Goal: Information Seeking & Learning: Learn about a topic

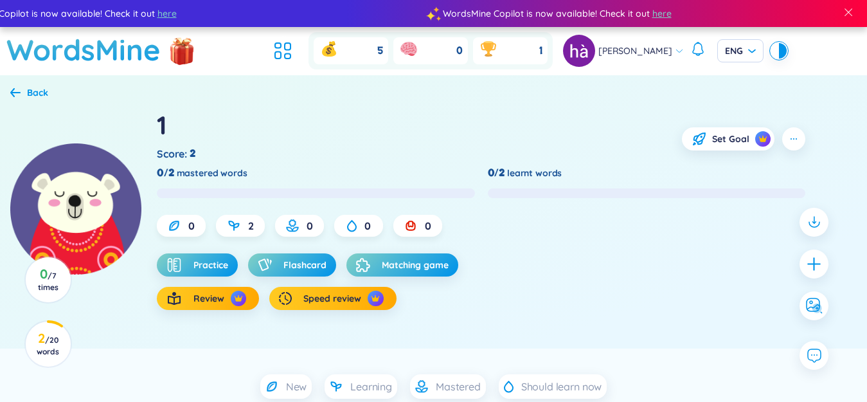
click at [73, 50] on h1 "WordsMine" at bounding box center [83, 50] width 154 height 46
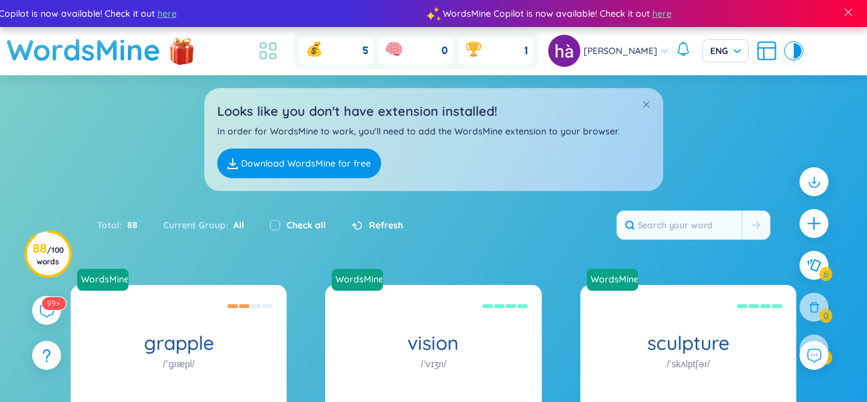
click at [273, 48] on icon at bounding box center [268, 50] width 23 height 23
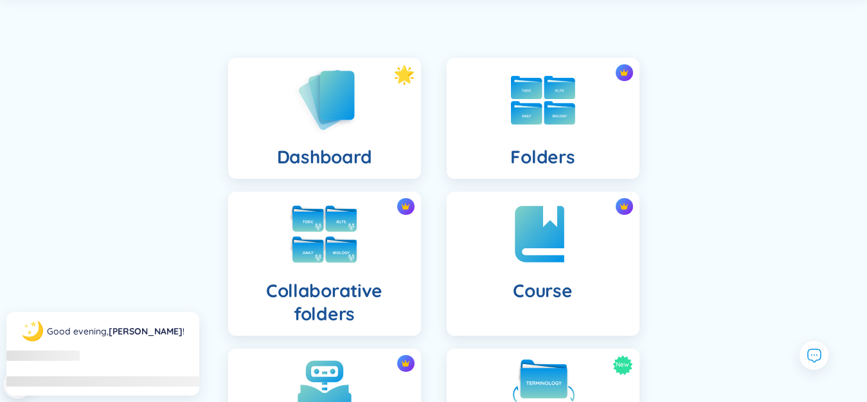
scroll to position [129, 0]
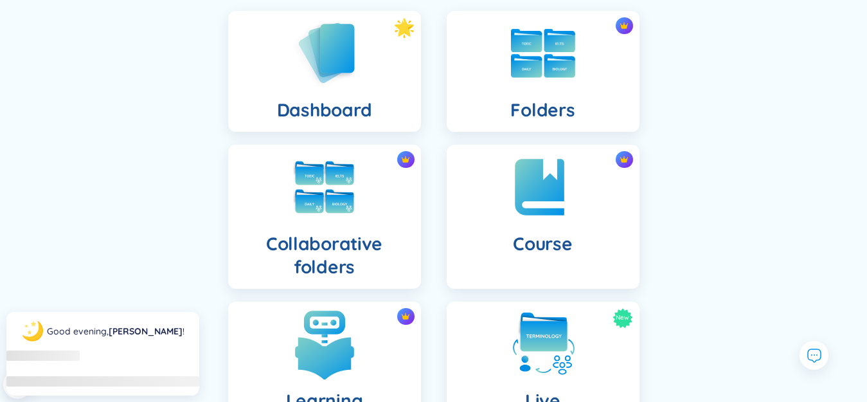
click at [337, 327] on img at bounding box center [324, 344] width 71 height 71
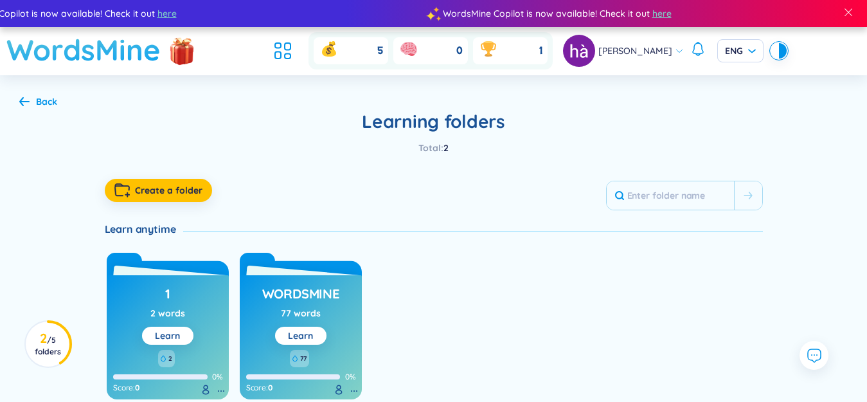
click at [66, 58] on h1 "WordsMine" at bounding box center [83, 50] width 154 height 46
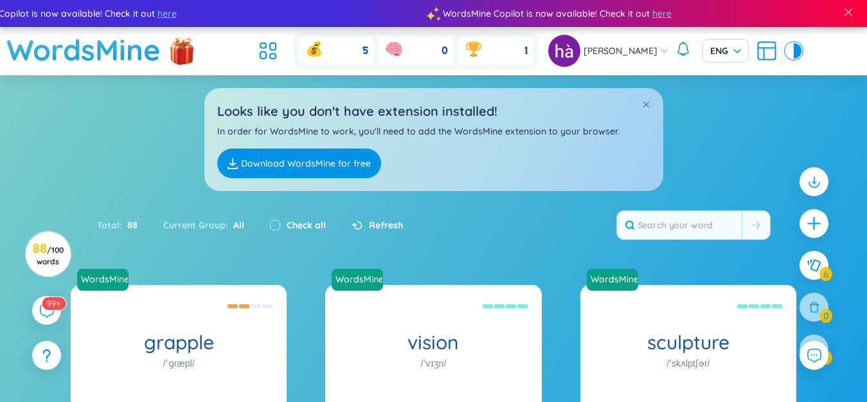
scroll to position [248, 0]
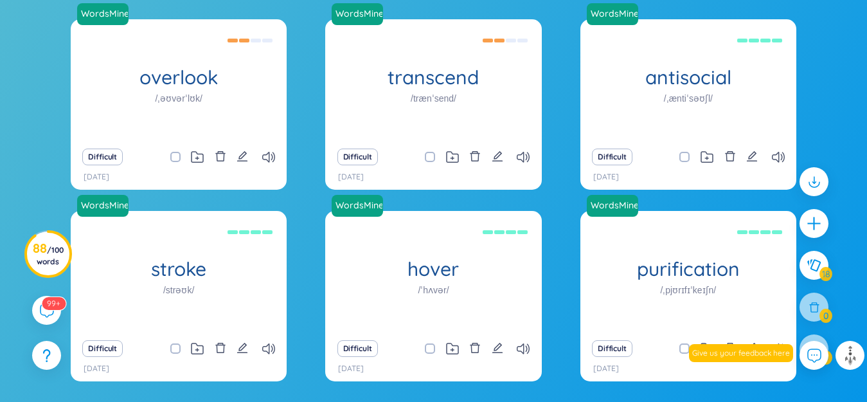
scroll to position [1130, 0]
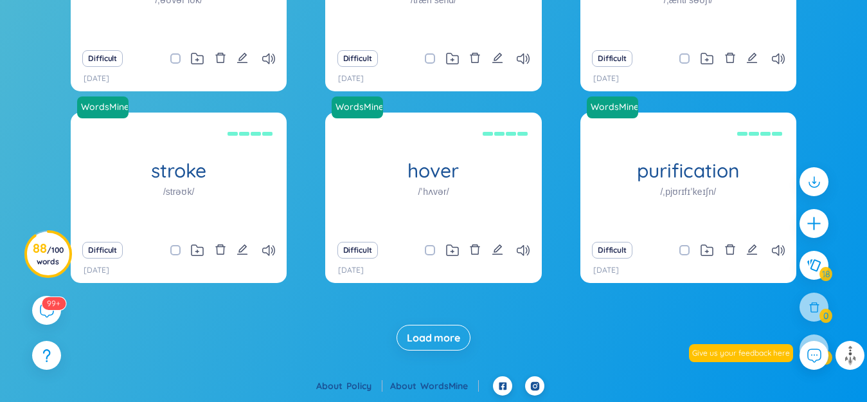
click at [430, 334] on span "Load more" at bounding box center [433, 337] width 53 height 14
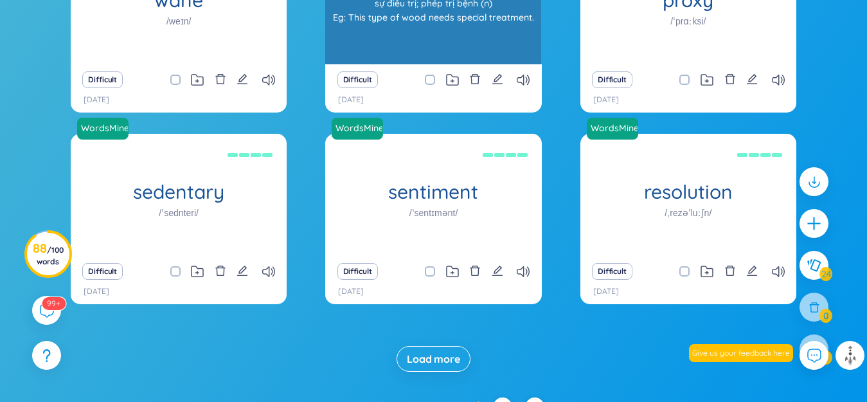
scroll to position [1513, 0]
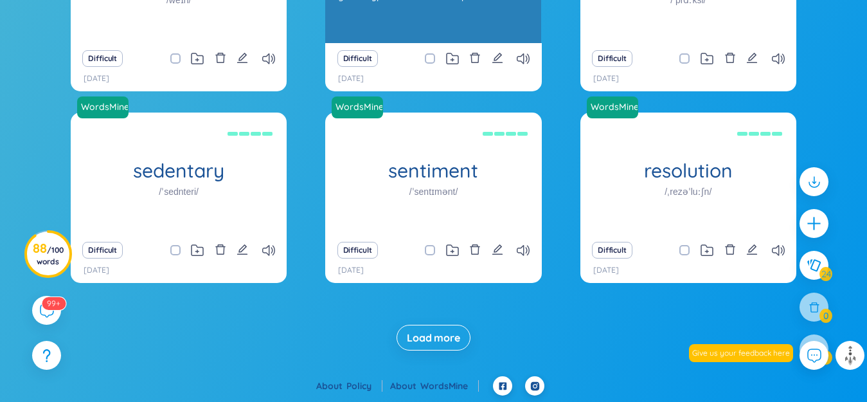
click at [430, 332] on span "Load more" at bounding box center [433, 337] width 53 height 14
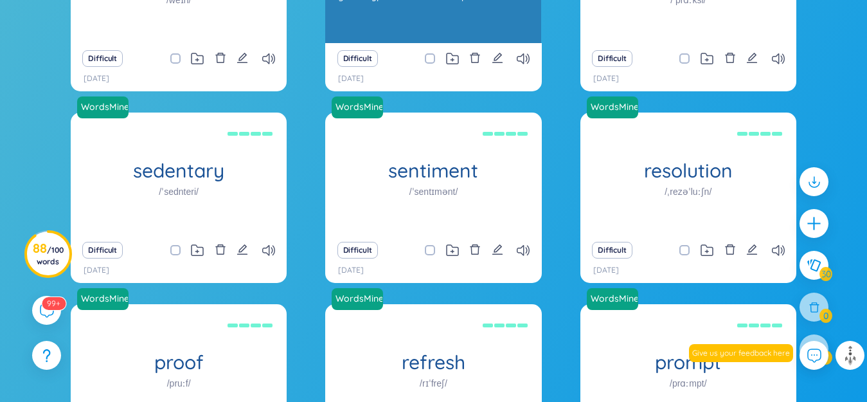
scroll to position [1798, 0]
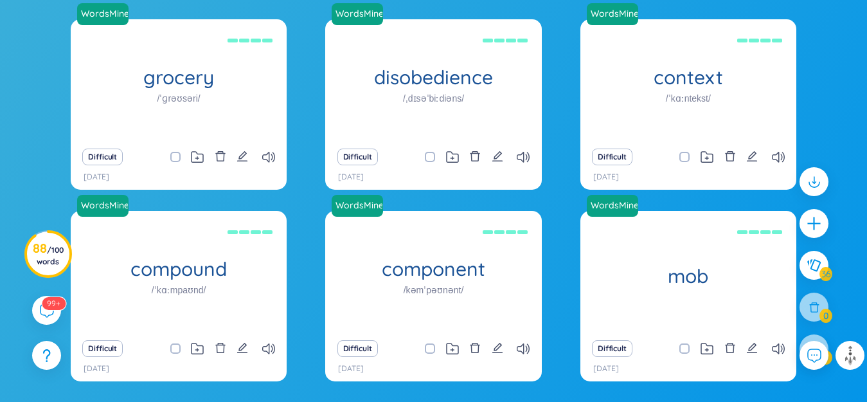
scroll to position [2280, 0]
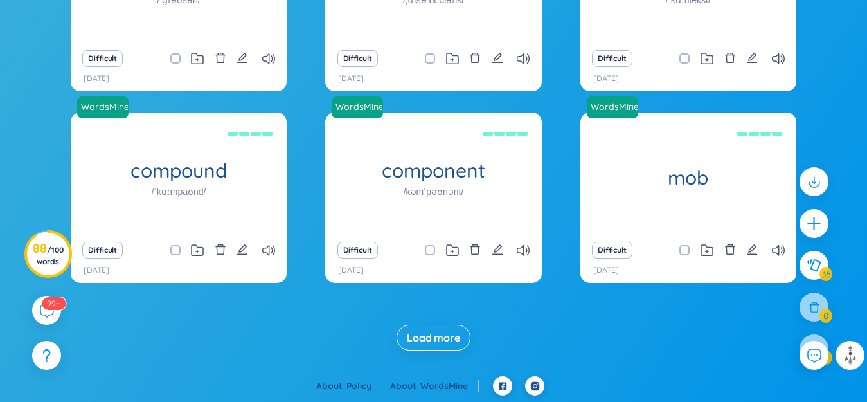
click at [431, 330] on span "Load more" at bounding box center [433, 337] width 53 height 14
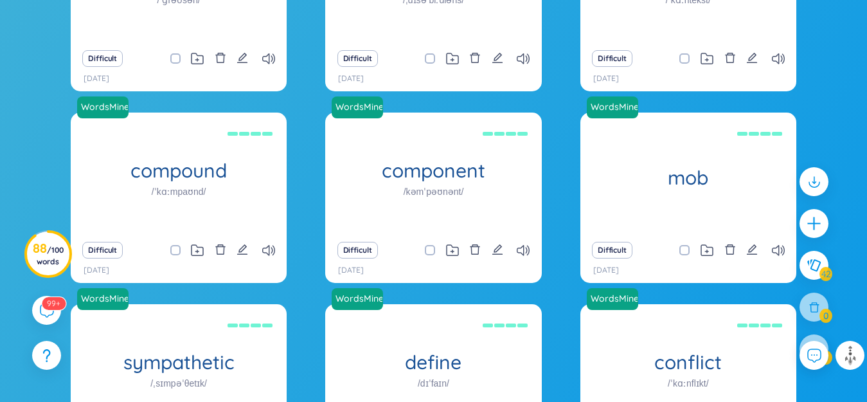
scroll to position [2663, 0]
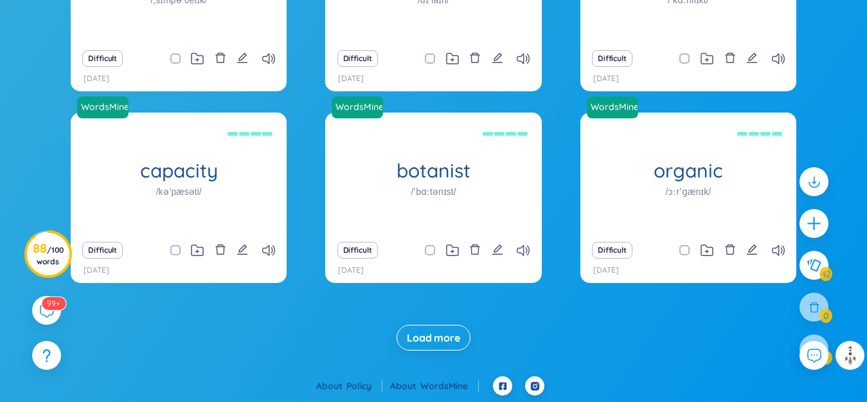
click at [431, 330] on span "Load more" at bounding box center [433, 337] width 53 height 14
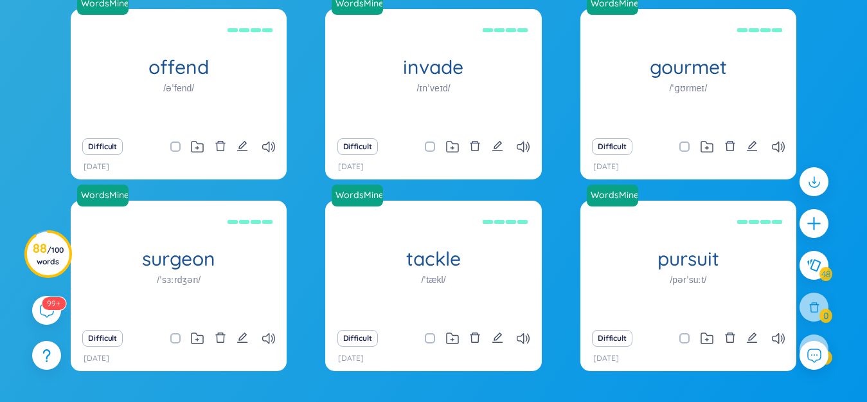
scroll to position [0, 0]
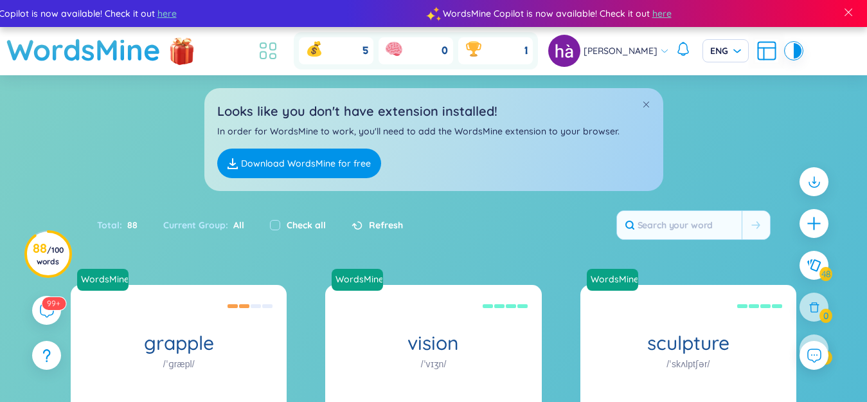
click at [280, 51] on icon at bounding box center [268, 50] width 23 height 23
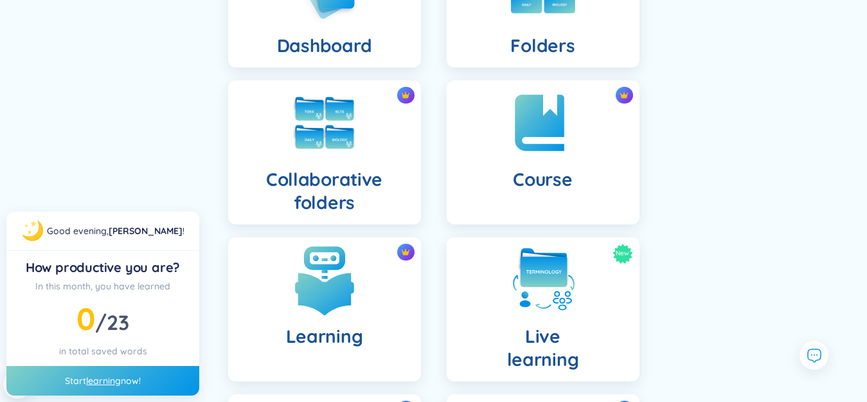
click at [332, 267] on img at bounding box center [324, 279] width 71 height 71
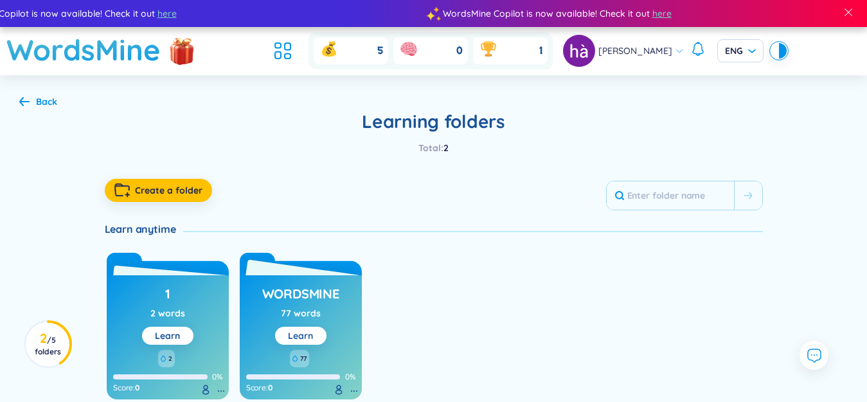
click at [310, 333] on link "Learn" at bounding box center [300, 336] width 25 height 12
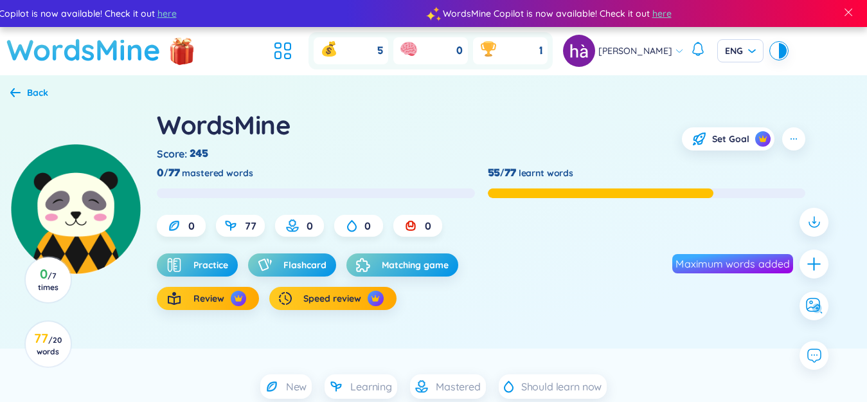
click at [75, 42] on h1 "WordsMine" at bounding box center [83, 50] width 154 height 46
click at [53, 43] on h1 "WordsMine" at bounding box center [83, 50] width 154 height 46
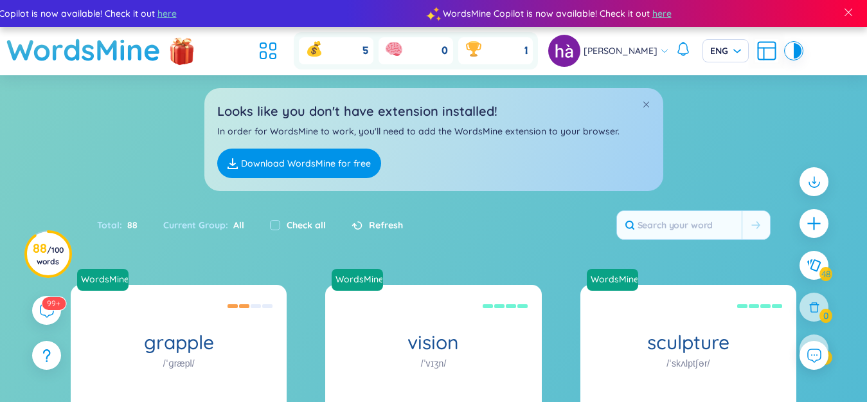
click at [755, 53] on icon at bounding box center [766, 50] width 23 height 23
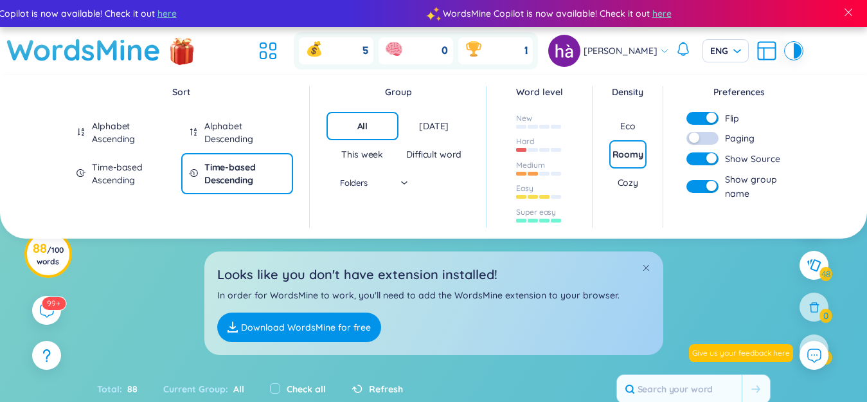
click at [134, 182] on div "Time-based Ascending" at bounding box center [132, 174] width 81 height 26
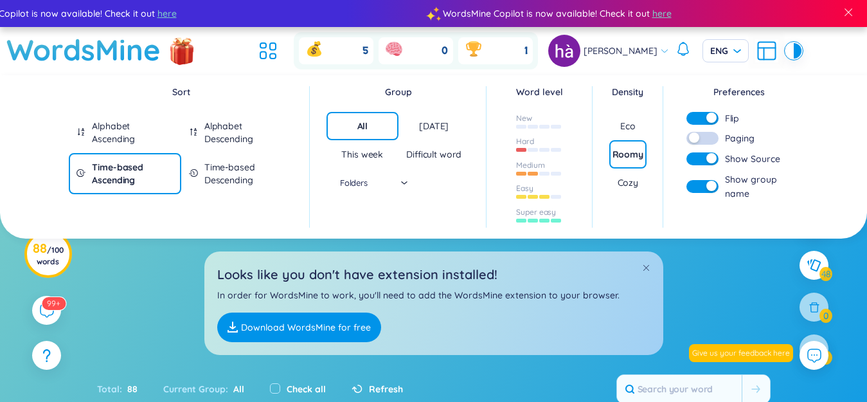
click at [145, 269] on div "Looks like you don't have extension installed! In order for WordsMine to work, …" at bounding box center [433, 297] width 867 height 116
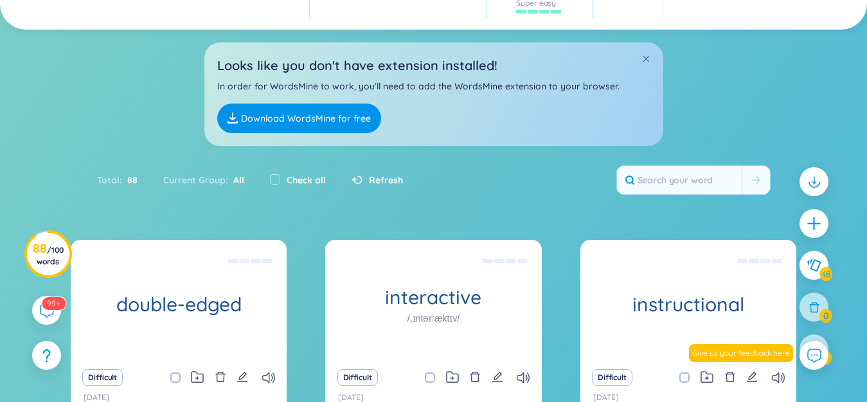
scroll to position [257, 0]
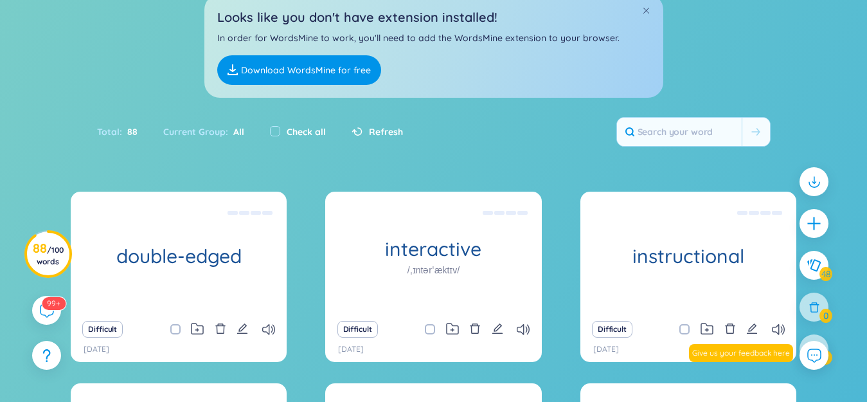
click at [303, 139] on div "Check all" at bounding box center [298, 131] width 82 height 27
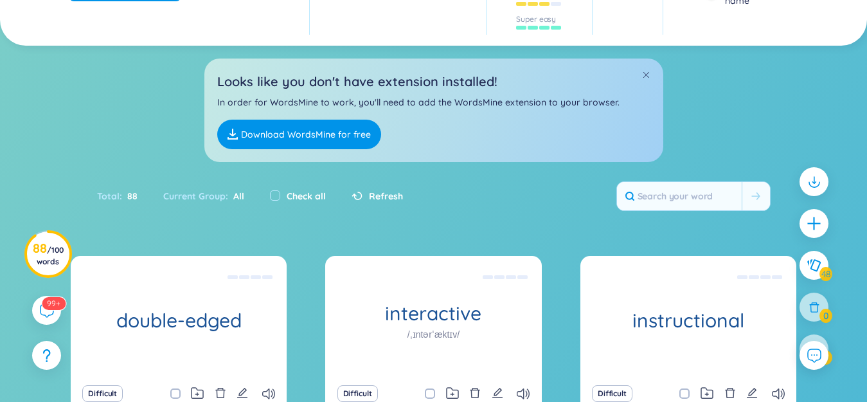
scroll to position [64, 0]
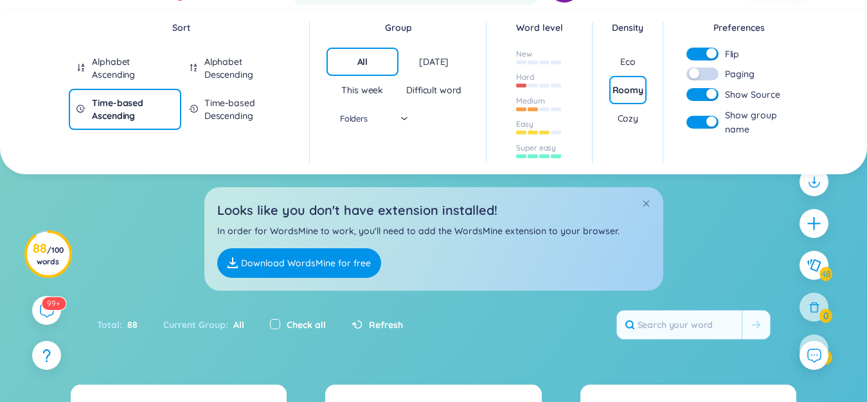
click at [280, 325] on div "Check all" at bounding box center [298, 325] width 56 height 14
click at [274, 325] on input "checkbox" at bounding box center [275, 324] width 10 height 10
checkbox input "true"
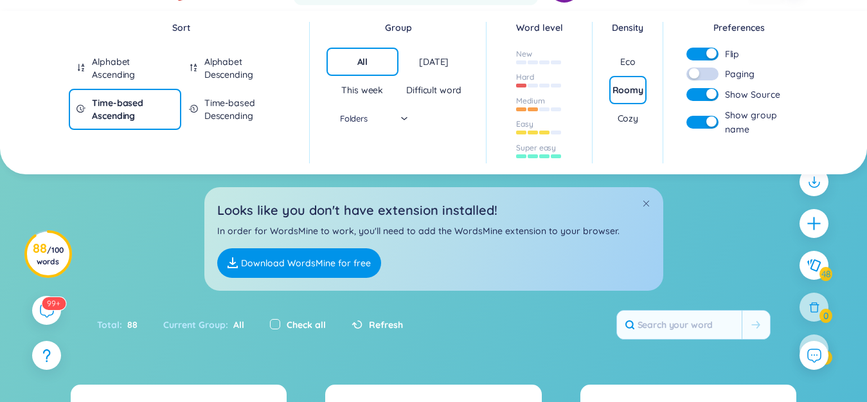
checkbox input "true"
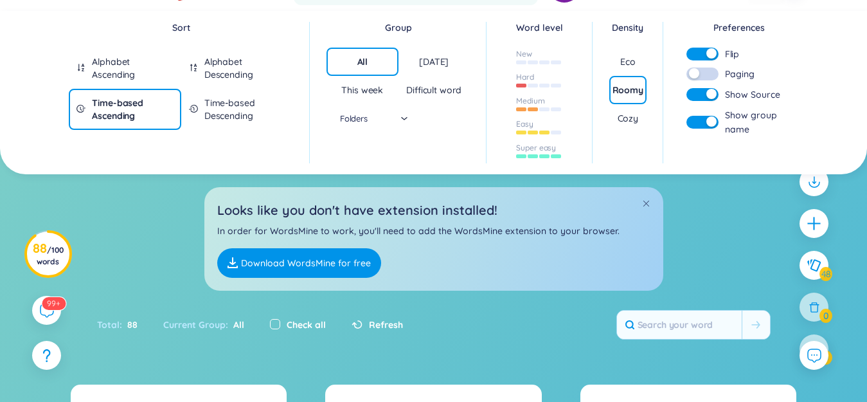
checkbox input "true"
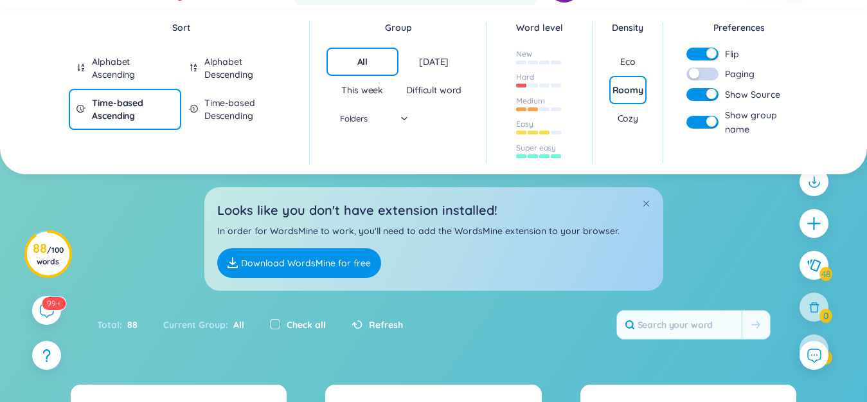
checkbox input "true"
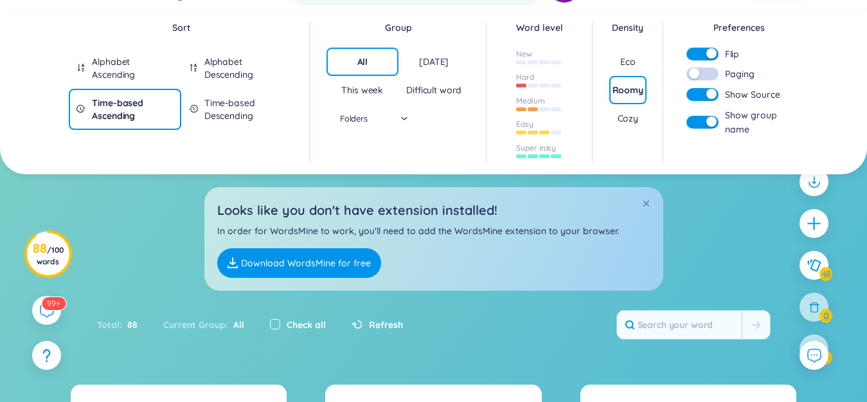
checkbox input "true"
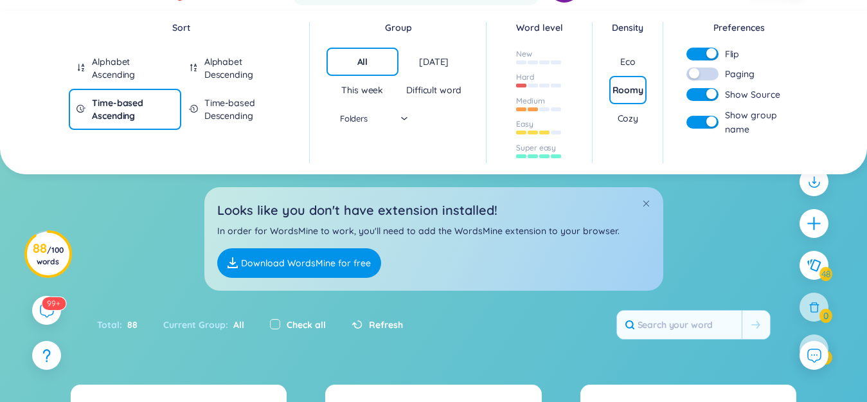
checkbox input "true"
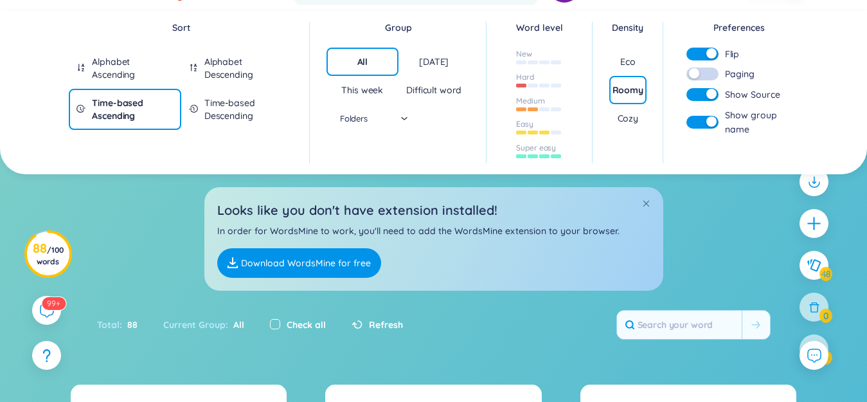
checkbox input "true"
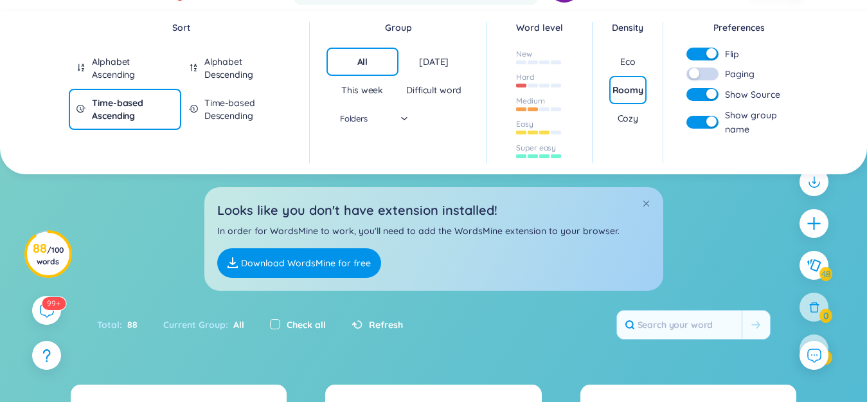
checkbox input "true"
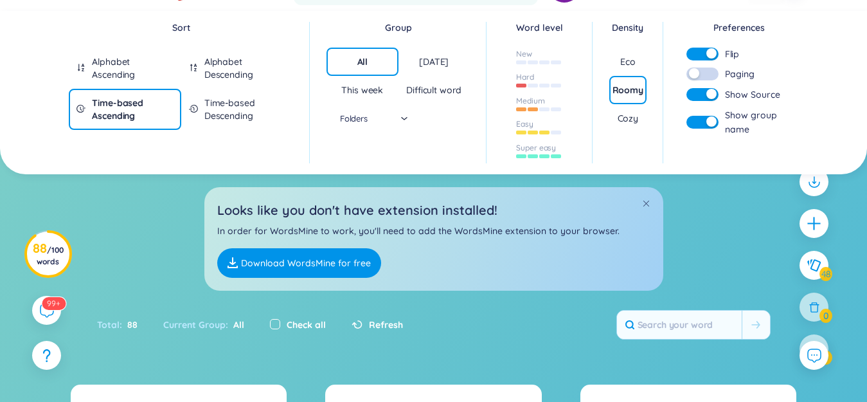
checkbox input "true"
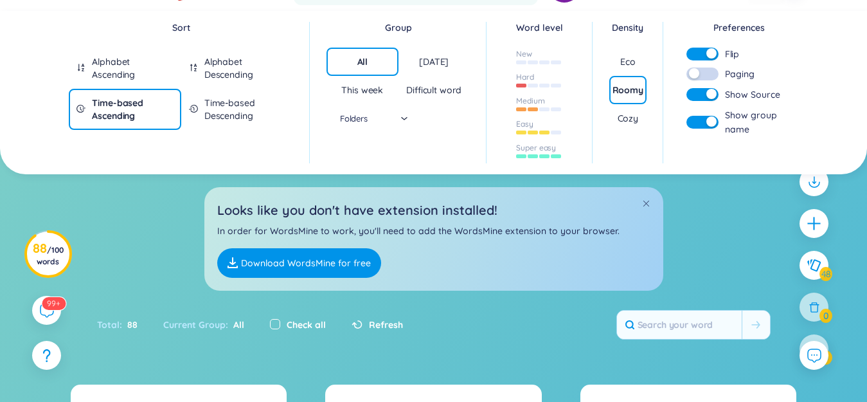
checkbox input "true"
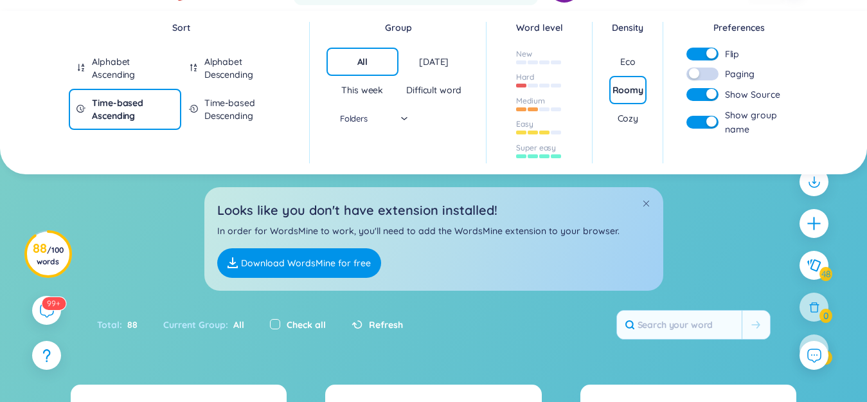
checkbox input "true"
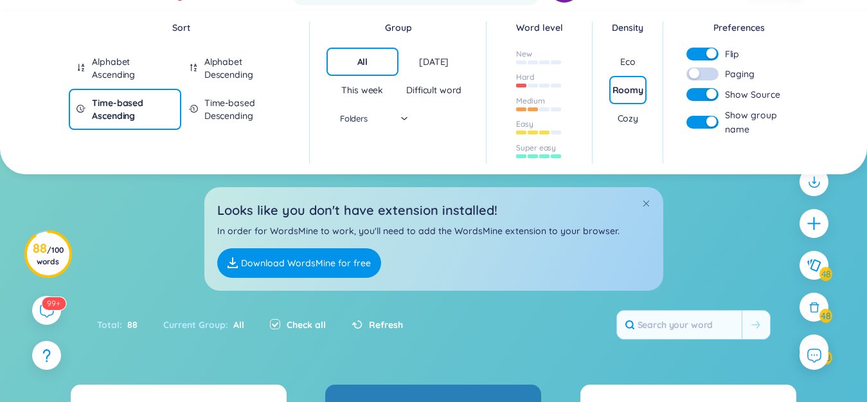
scroll to position [0, 0]
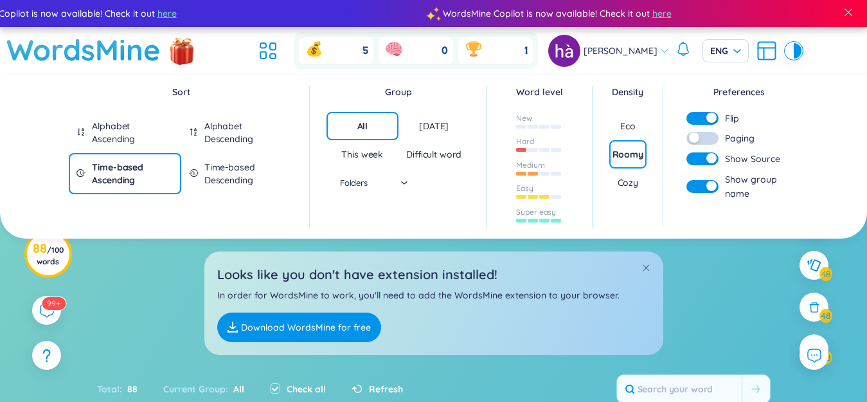
click at [755, 51] on icon at bounding box center [766, 50] width 23 height 23
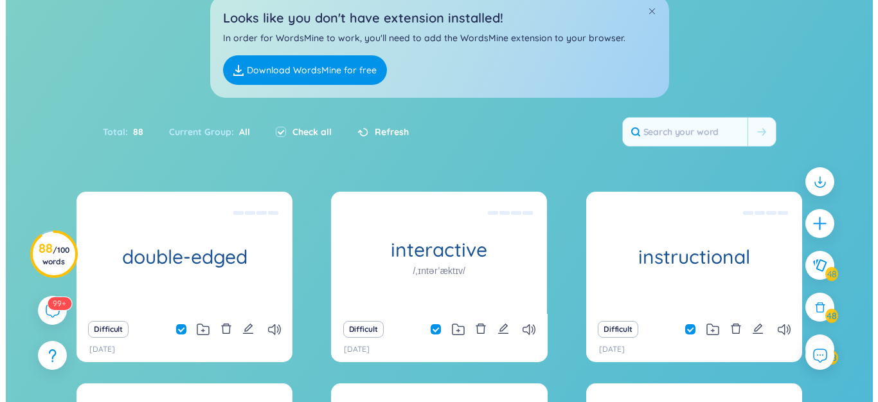
scroll to position [129, 0]
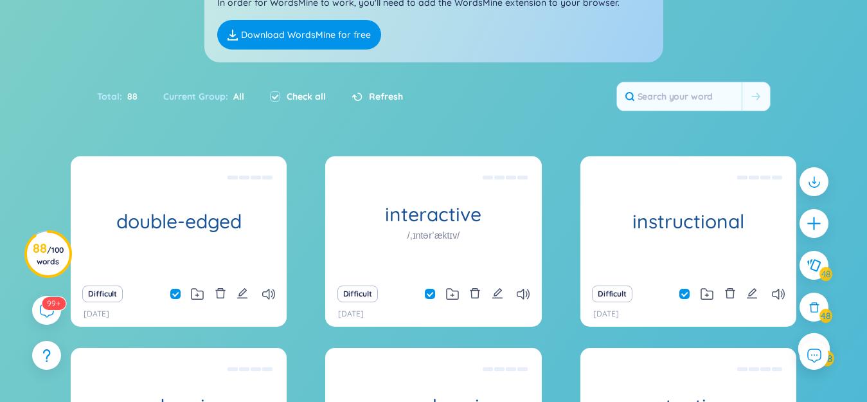
click at [818, 336] on div at bounding box center [814, 349] width 32 height 32
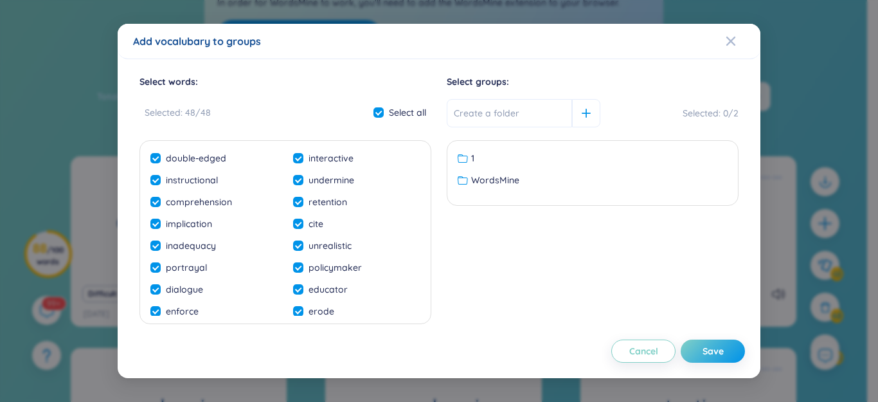
click at [507, 186] on span "WordsMine" at bounding box center [495, 180] width 48 height 14
click at [709, 345] on div "Save" at bounding box center [713, 351] width 21 height 14
checkbox input "false"
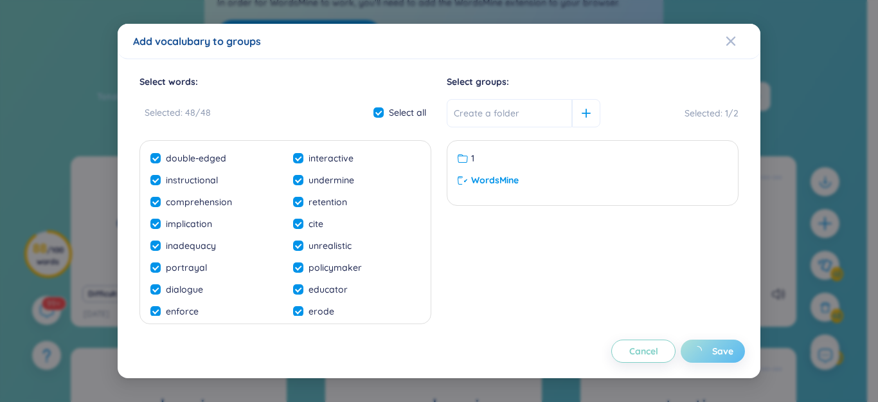
checkbox input "false"
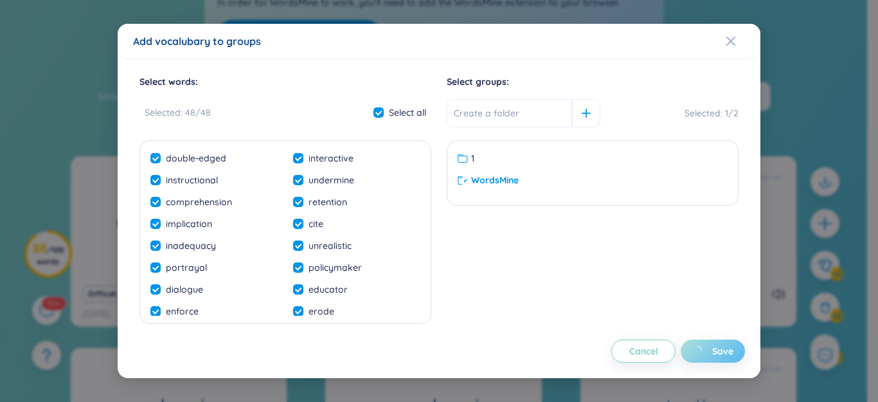
checkbox input "false"
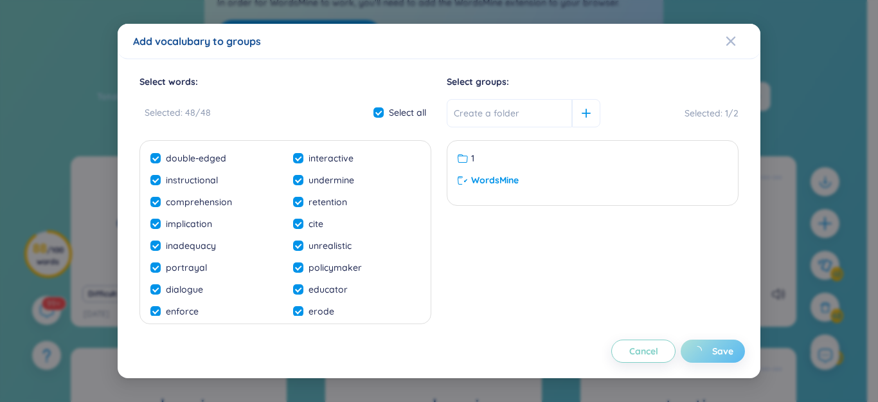
checkbox input "false"
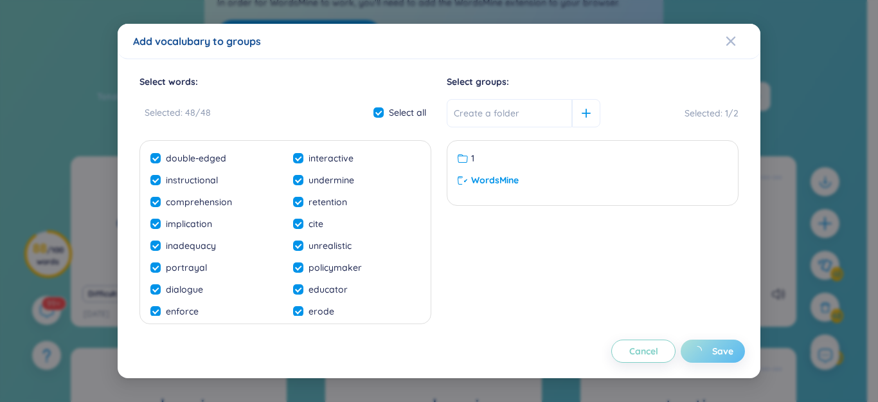
checkbox input "false"
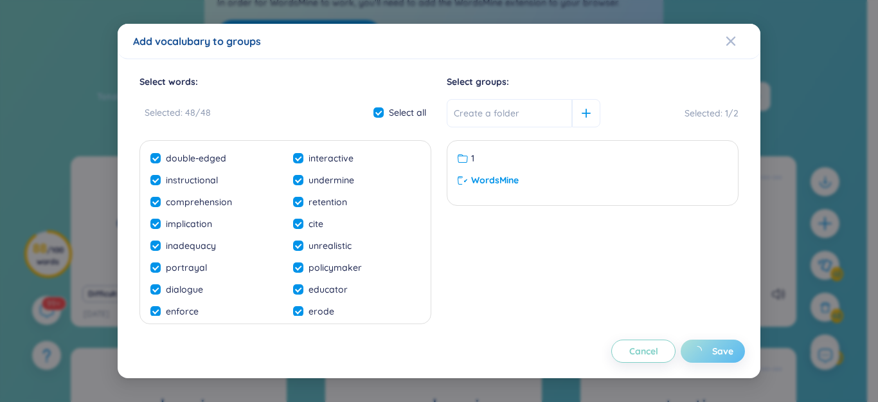
checkbox input "false"
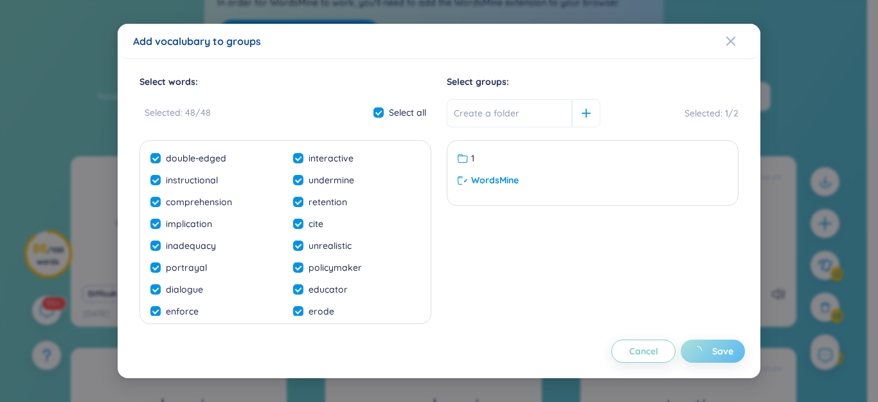
checkbox input "false"
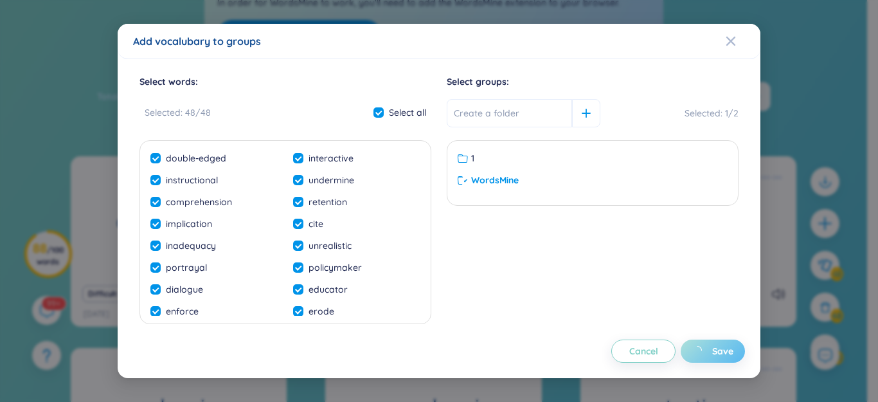
checkbox input "false"
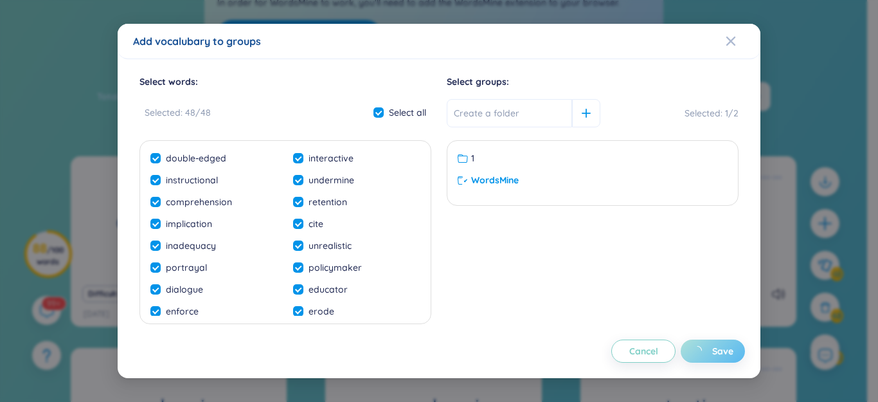
checkbox input "false"
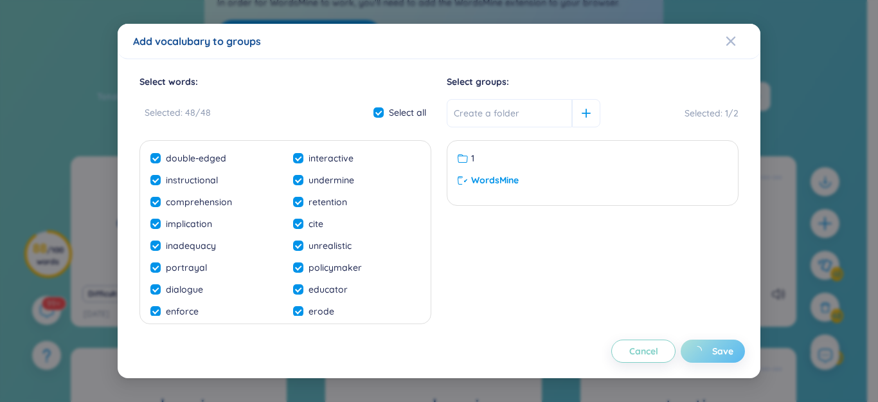
checkbox input "false"
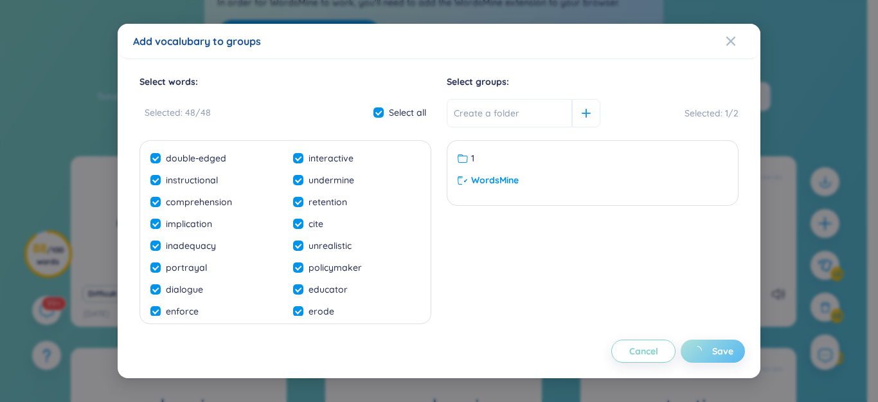
checkbox input "false"
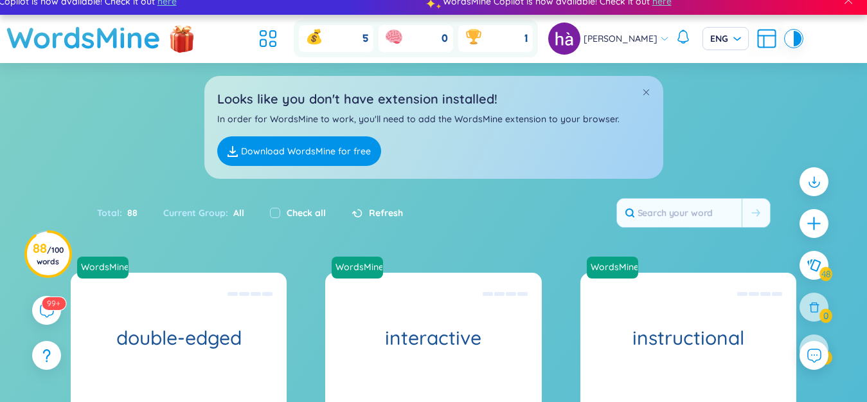
scroll to position [0, 0]
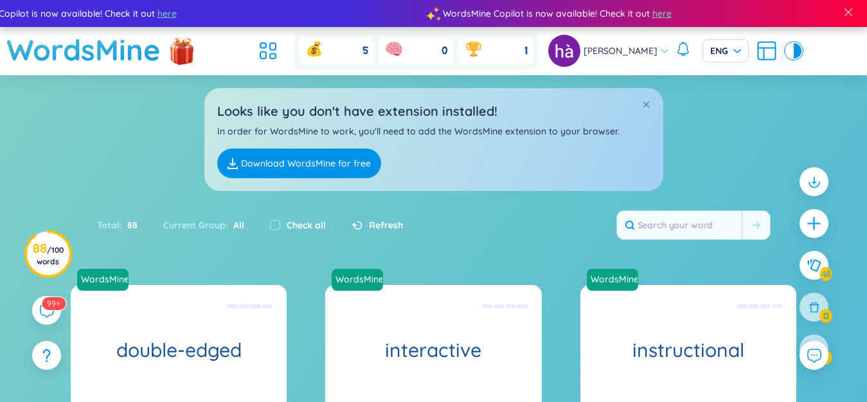
click at [266, 50] on header "WordsMine 5 0 1 [PERSON_NAME]" at bounding box center [433, 51] width 867 height 48
click at [280, 52] on icon at bounding box center [268, 50] width 23 height 23
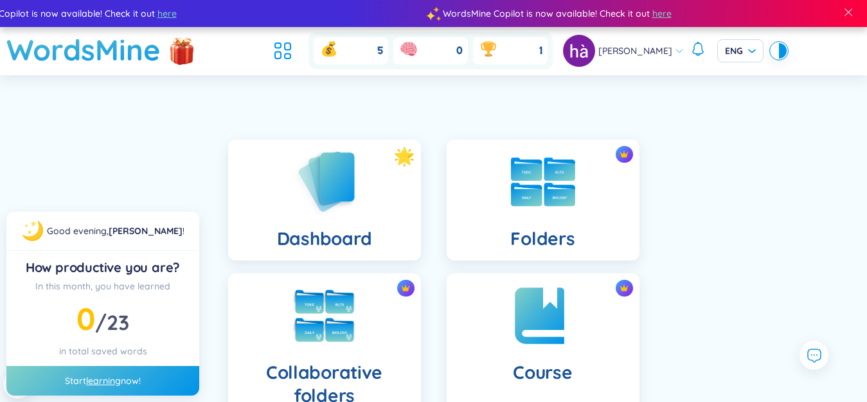
scroll to position [193, 0]
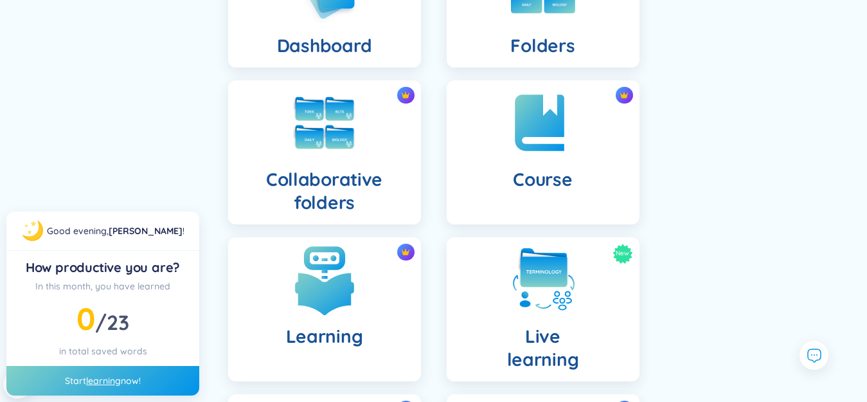
click at [352, 278] on img at bounding box center [324, 279] width 71 height 71
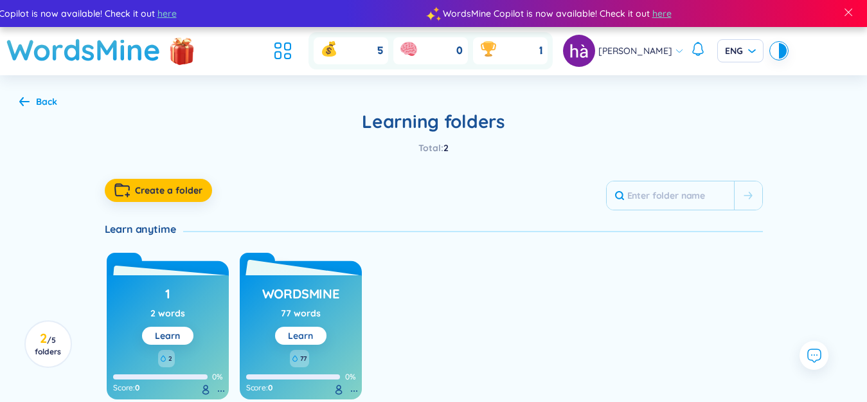
click at [309, 334] on link "Learn" at bounding box center [300, 336] width 25 height 12
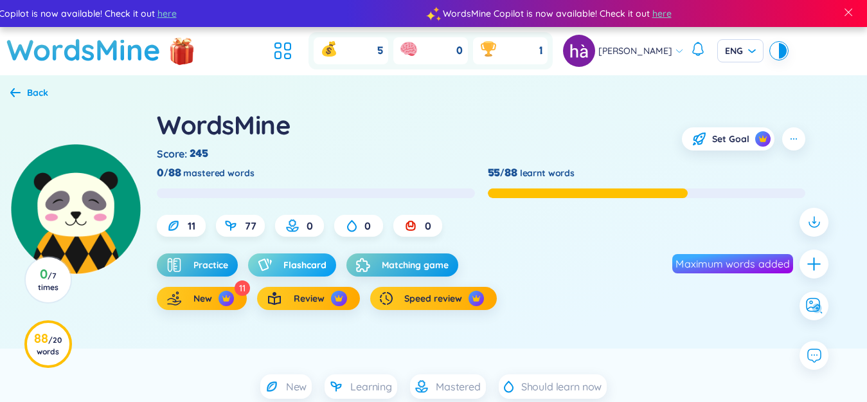
click at [292, 268] on span "Flashcard" at bounding box center [305, 264] width 43 height 13
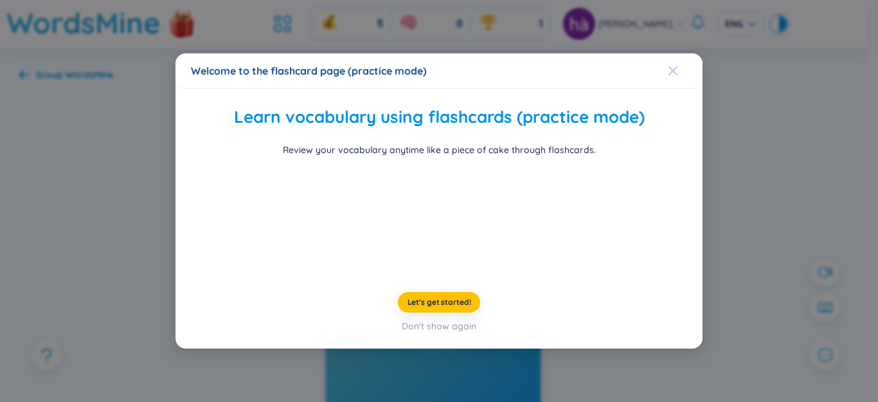
click at [669, 66] on icon "Close" at bounding box center [673, 71] width 10 height 10
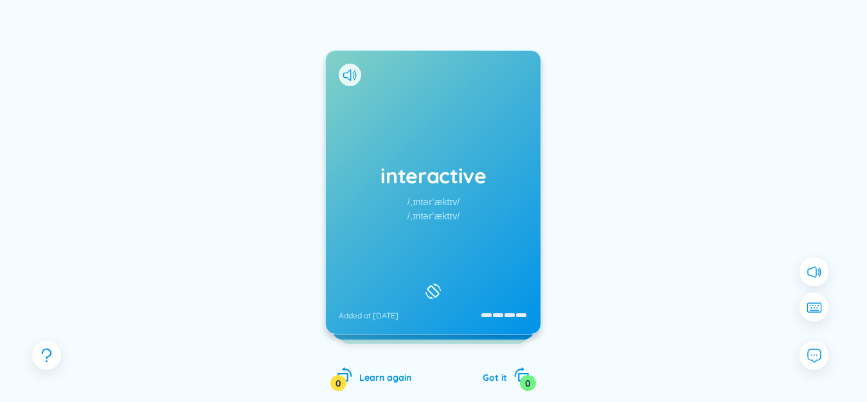
scroll to position [129, 0]
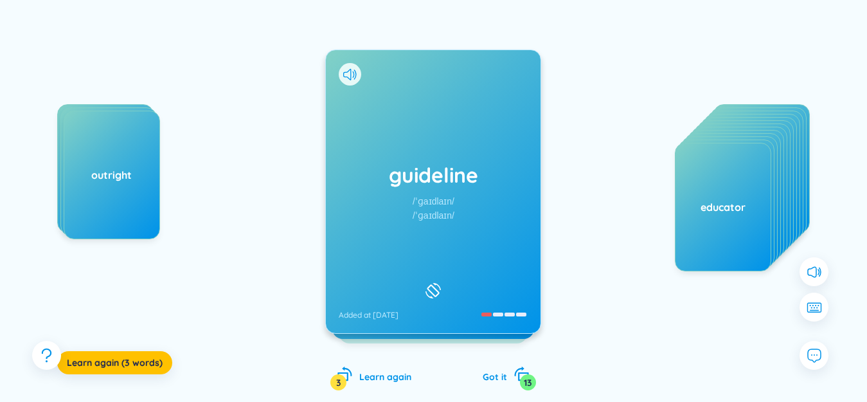
click at [345, 81] on div at bounding box center [350, 74] width 23 height 23
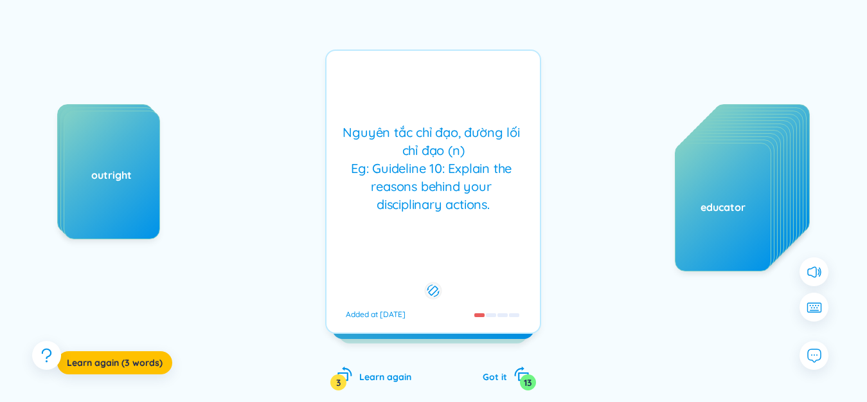
click at [376, 90] on div "Nguyên tắc chỉ đạo, đường lối chỉ đạo (n) Eg: Guideline 10: Explain the reasons…" at bounding box center [433, 192] width 216 height 284
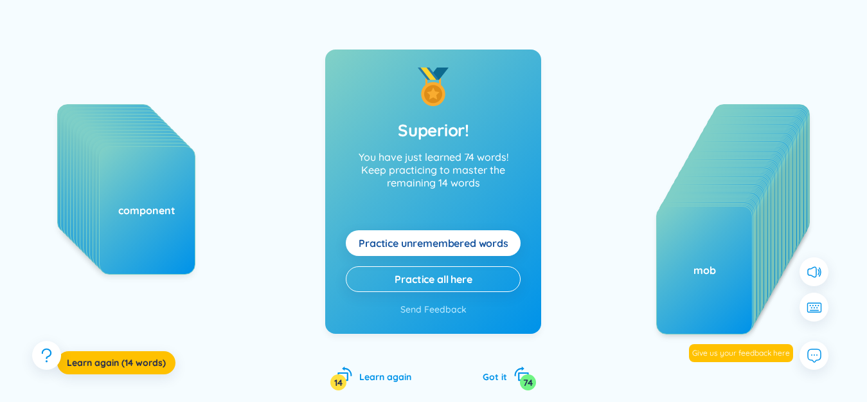
click at [391, 248] on span "Practice unremembered words" at bounding box center [434, 243] width 150 height 14
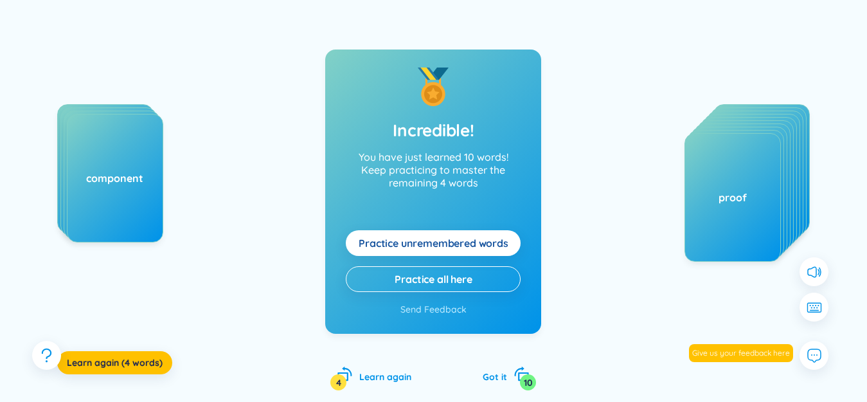
click at [428, 246] on span "Practice unremembered words" at bounding box center [434, 243] width 150 height 14
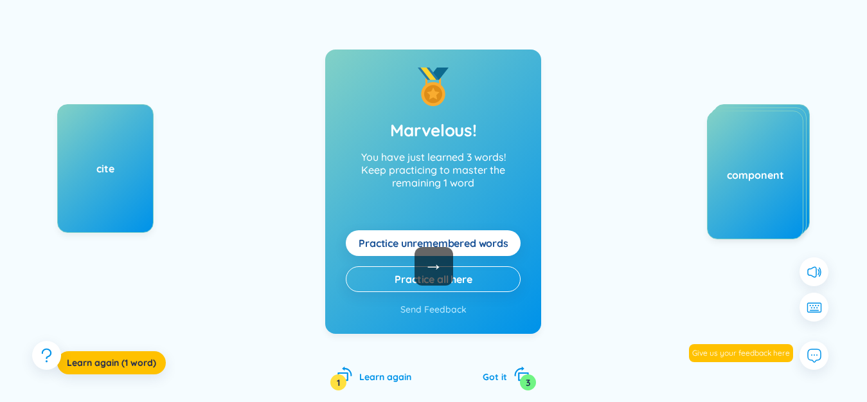
click at [428, 247] on span "→" at bounding box center [434, 266] width 39 height 39
click at [428, 246] on span "Practice unremembered words" at bounding box center [434, 243] width 150 height 14
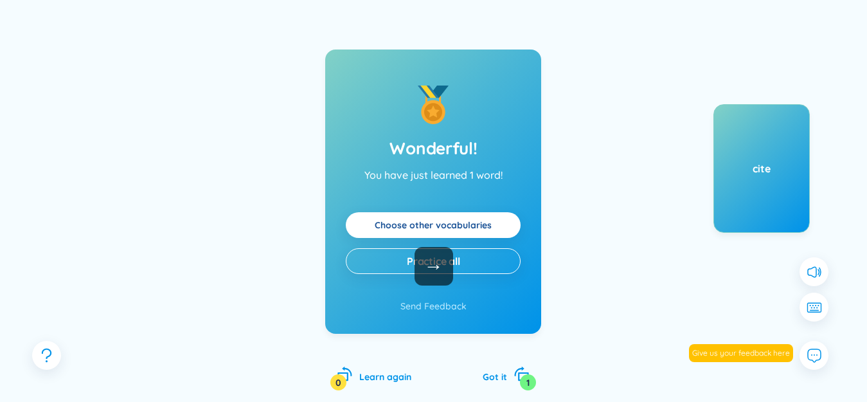
scroll to position [0, 0]
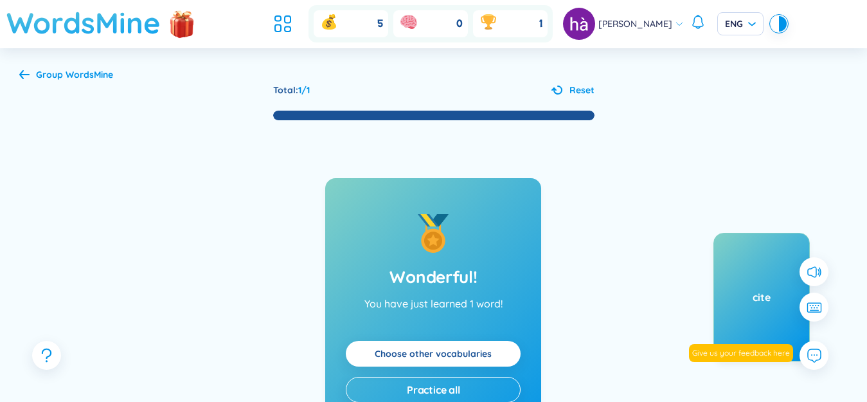
click at [78, 30] on h1 "WordsMine" at bounding box center [83, 23] width 154 height 46
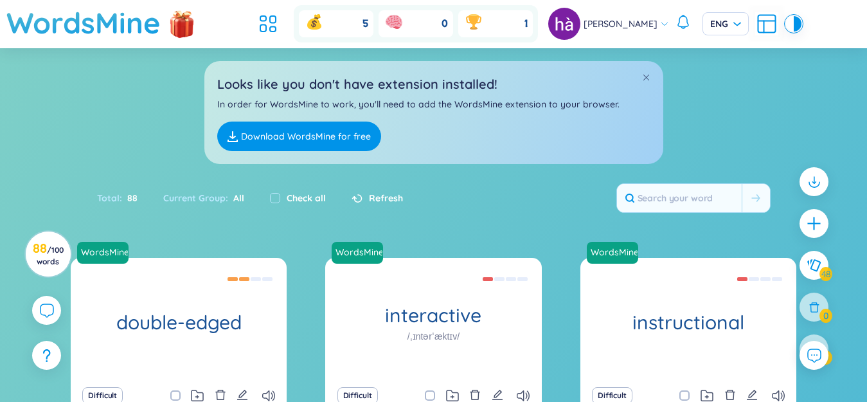
click at [114, 32] on h1 "WordsMine" at bounding box center [83, 23] width 154 height 46
click at [657, 184] on input "text" at bounding box center [679, 198] width 125 height 28
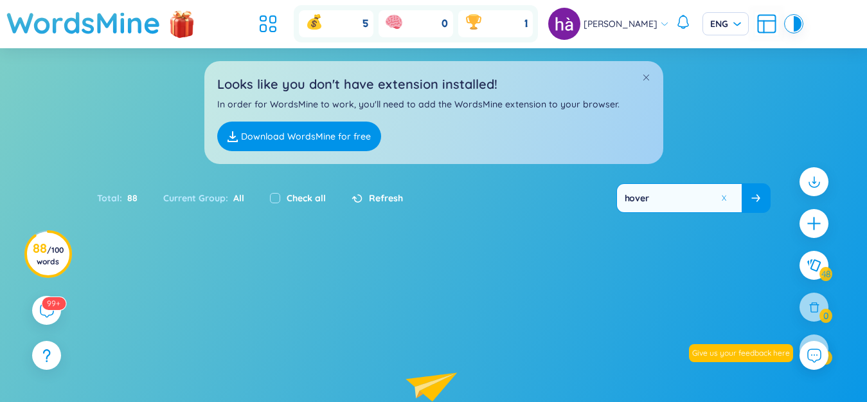
scroll to position [64, 0]
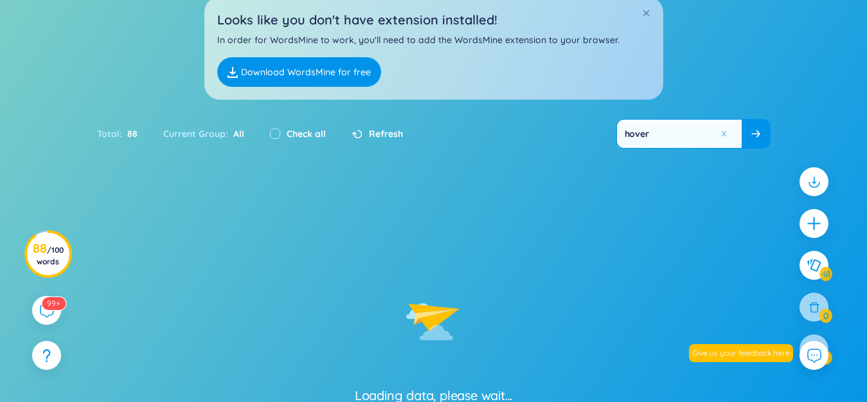
type input "hover"
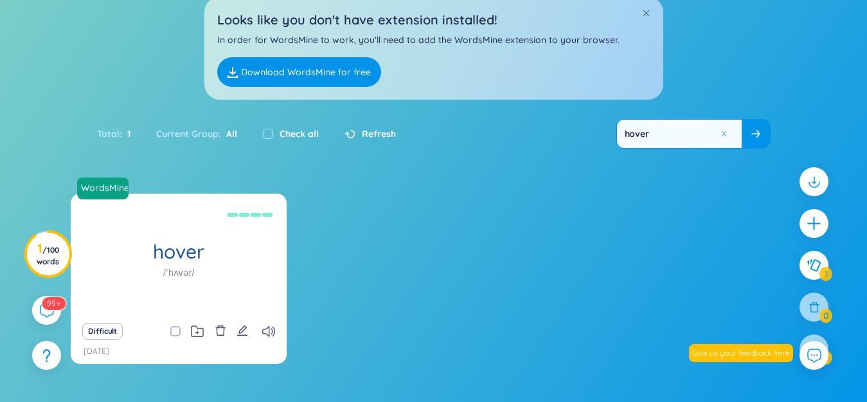
click at [222, 325] on icon "delete" at bounding box center [221, 331] width 12 height 12
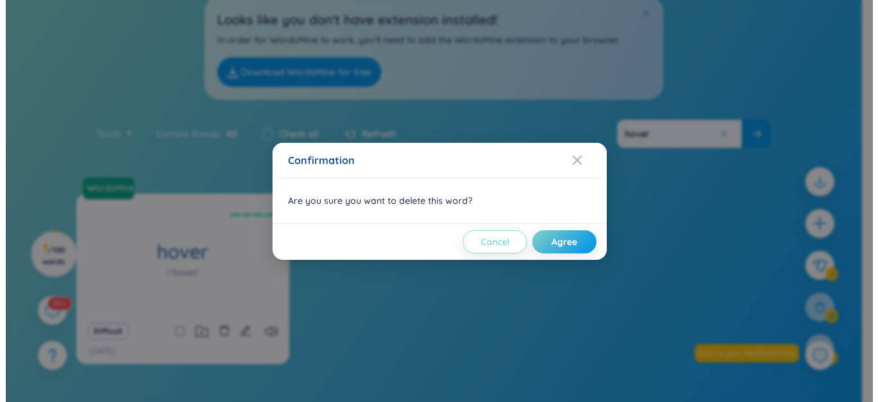
scroll to position [123, 0]
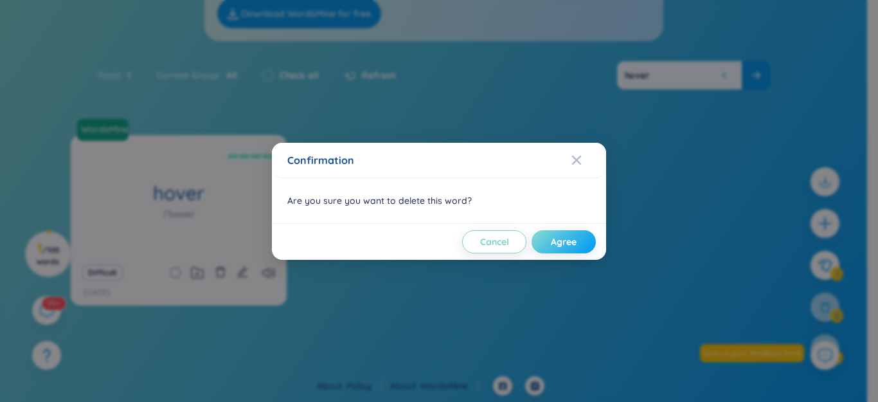
click at [537, 241] on button "Agree" at bounding box center [564, 241] width 64 height 23
